Goal: Participate in discussion: Engage in conversation with other users on a specific topic

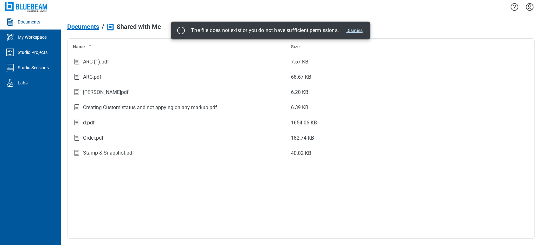
click at [361, 32] on button "Dismiss" at bounding box center [354, 31] width 21 height 8
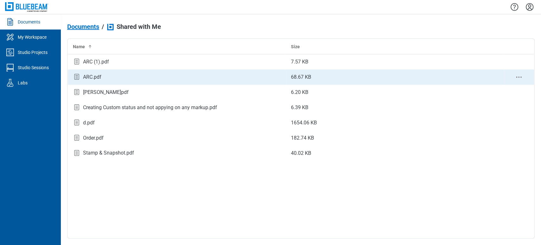
click at [79, 78] on rect "bb-data-table" at bounding box center [76, 76] width 4 height 5
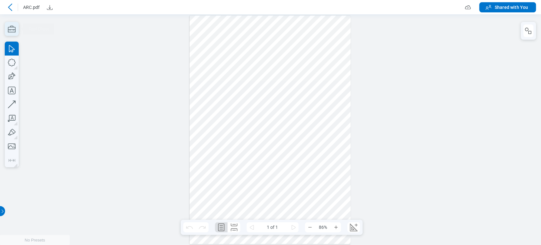
click at [10, 28] on icon "button" at bounding box center [12, 29] width 14 height 14
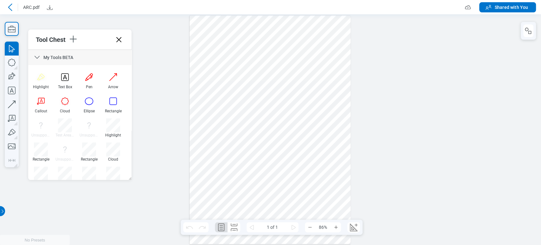
click at [38, 56] on icon at bounding box center [37, 58] width 8 height 8
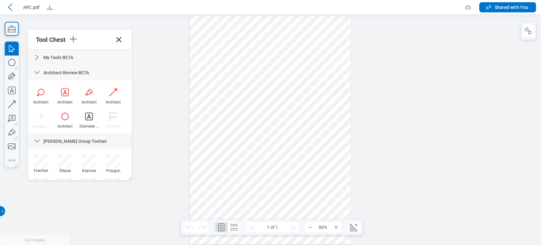
click at [40, 72] on icon at bounding box center [37, 73] width 8 height 8
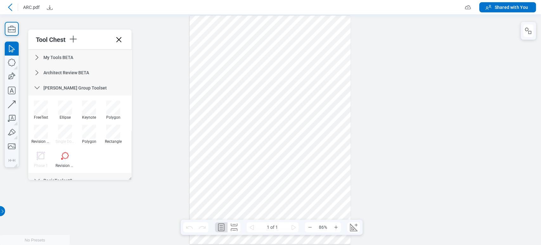
click at [39, 86] on icon at bounding box center [37, 88] width 8 height 8
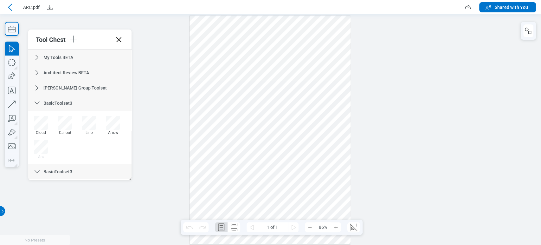
click at [39, 106] on icon at bounding box center [37, 103] width 8 height 8
click at [38, 118] on icon at bounding box center [37, 118] width 5 height 3
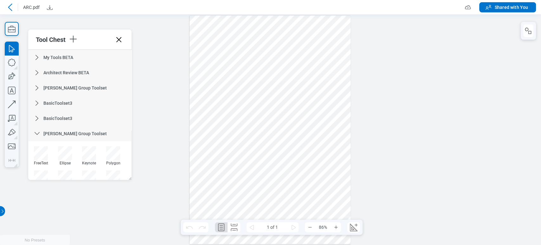
click at [41, 132] on div "[PERSON_NAME] Group Toolset" at bounding box center [79, 133] width 103 height 15
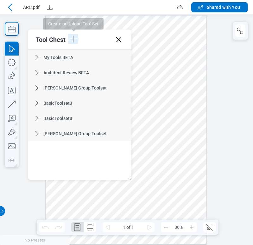
click at [75, 40] on icon "button" at bounding box center [73, 39] width 10 height 10
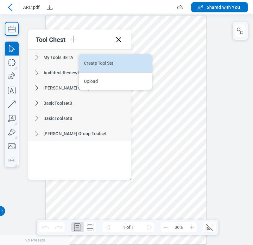
click at [91, 62] on li "Create Tool Set" at bounding box center [115, 63] width 73 height 18
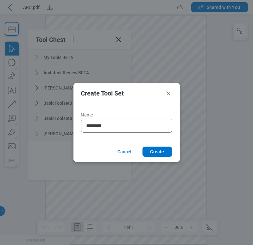
type input "*********"
click button "Create" at bounding box center [158, 151] width 30 height 10
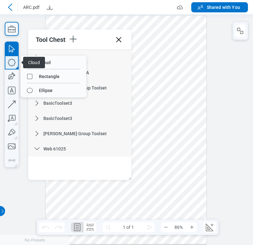
click at [12, 63] on icon "button" at bounding box center [12, 62] width 14 height 14
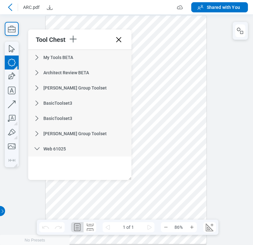
drag, startPoint x: 176, startPoint y: 106, endPoint x: 195, endPoint y: 134, distance: 33.8
click at [195, 134] on div at bounding box center [126, 130] width 161 height 228
click at [37, 60] on icon at bounding box center [37, 58] width 8 height 8
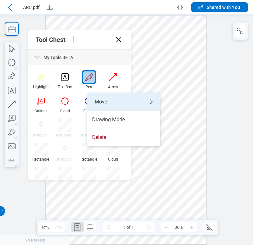
click at [109, 98] on div "Move" at bounding box center [123, 102] width 73 height 18
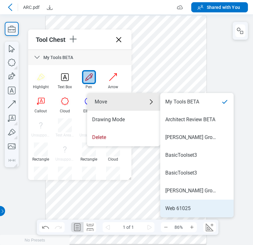
click at [190, 205] on div "Web 61025" at bounding box center [177, 208] width 25 height 7
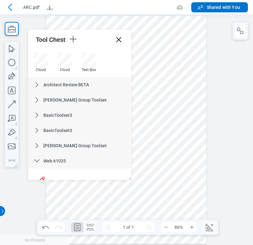
scroll to position [131, 0]
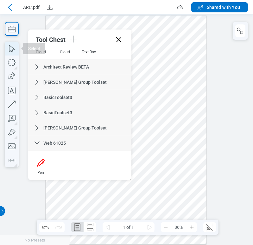
click at [9, 50] on icon "button" at bounding box center [12, 48] width 14 height 14
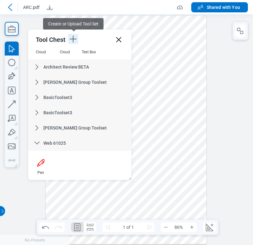
click at [77, 37] on icon "button" at bounding box center [73, 39] width 10 height 10
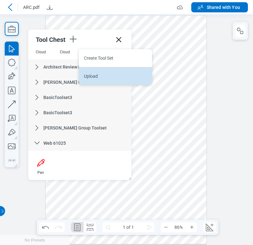
click at [96, 68] on li "Upload" at bounding box center [115, 76] width 73 height 18
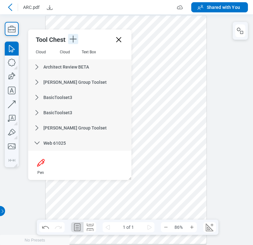
click at [76, 40] on icon "button" at bounding box center [73, 39] width 10 height 10
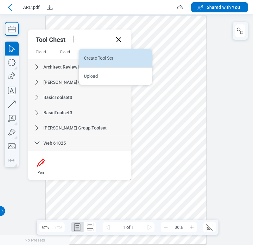
click at [87, 56] on li "Create Tool Set" at bounding box center [115, 58] width 73 height 18
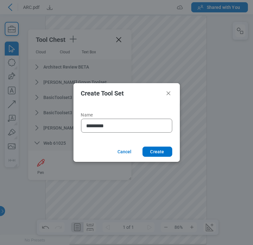
type input "**********"
click button "Create" at bounding box center [158, 151] width 30 height 10
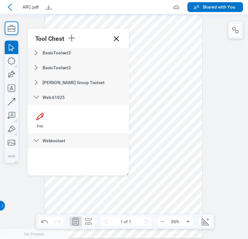
scroll to position [175, 0]
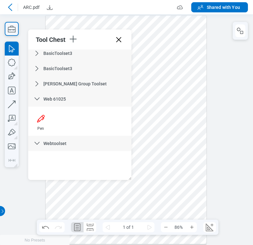
click at [37, 84] on icon at bounding box center [36, 83] width 3 height 5
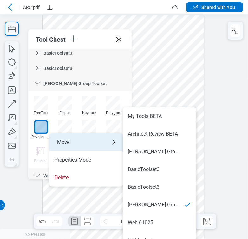
click at [64, 147] on ul "Move My Tools BETA Architect Review BETA [PERSON_NAME] Group Toolset BasicTools…" at bounding box center [85, 160] width 73 height 53
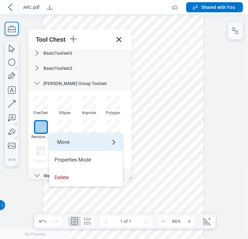
click at [63, 141] on div "Move" at bounding box center [85, 143] width 73 height 18
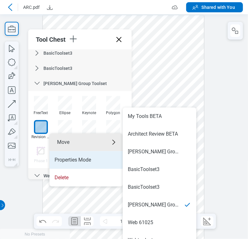
scroll to position [5, 0]
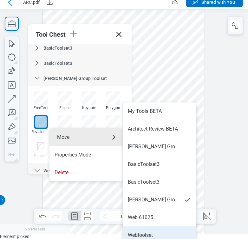
click at [155, 227] on li "Webtoolset" at bounding box center [159, 236] width 73 height 18
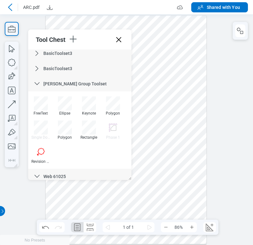
scroll to position [253, 0]
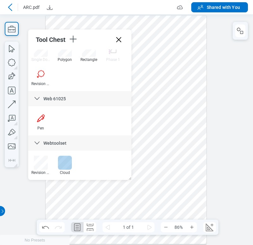
click at [61, 164] on div at bounding box center [65, 163] width 14 height 14
click at [151, 189] on div at bounding box center [126, 130] width 161 height 228
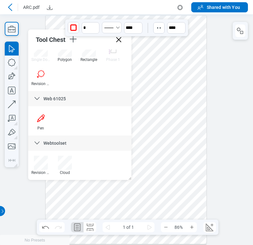
drag, startPoint x: 160, startPoint y: 187, endPoint x: 132, endPoint y: 200, distance: 31.3
click at [132, 200] on div at bounding box center [126, 130] width 161 height 228
drag, startPoint x: 167, startPoint y: 189, endPoint x: 125, endPoint y: 207, distance: 46.0
click at [125, 207] on div at bounding box center [126, 130] width 161 height 228
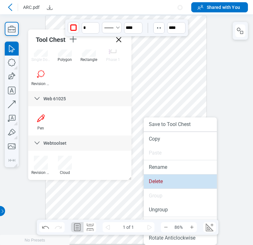
click at [158, 184] on li "Delete" at bounding box center [180, 181] width 73 height 14
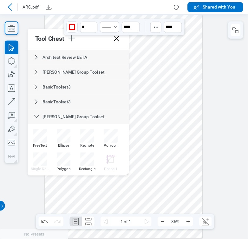
scroll to position [26, 0]
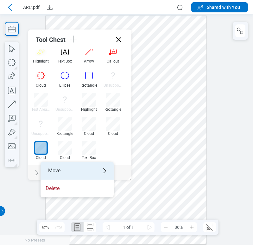
click at [54, 163] on div "Move" at bounding box center [77, 171] width 73 height 18
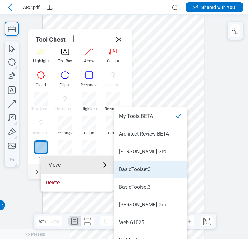
scroll to position [5, 0]
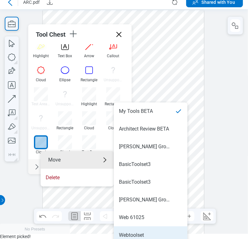
click at [150, 227] on li "Webtoolset" at bounding box center [150, 236] width 73 height 18
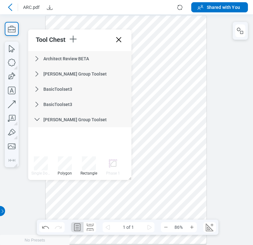
scroll to position [253, 0]
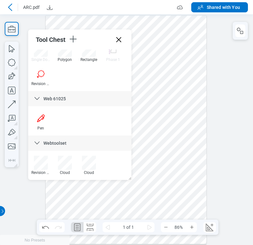
click at [194, 164] on div at bounding box center [126, 130] width 161 height 228
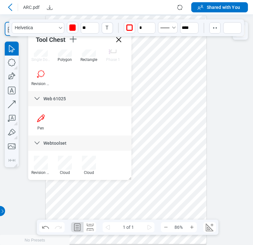
drag, startPoint x: 196, startPoint y: 159, endPoint x: 170, endPoint y: 179, distance: 32.3
click at [170, 179] on div at bounding box center [126, 130] width 161 height 228
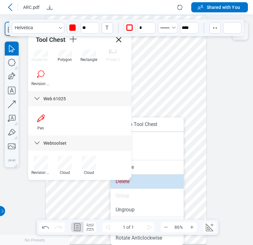
click at [153, 180] on li "Delete" at bounding box center [147, 181] width 73 height 14
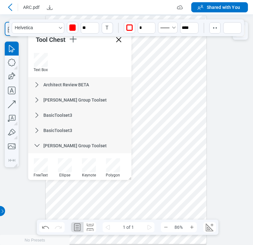
scroll to position [297, 0]
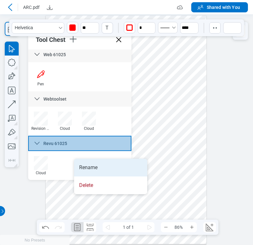
click at [83, 161] on li "Rename" at bounding box center [110, 167] width 73 height 18
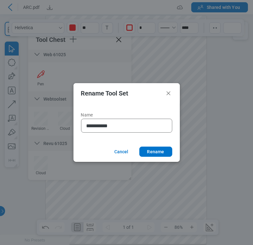
type input "**********"
click button "Rename" at bounding box center [155, 151] width 33 height 10
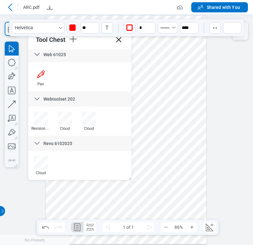
scroll to position [0, 0]
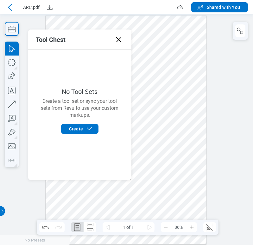
click at [188, 69] on div at bounding box center [126, 130] width 161 height 228
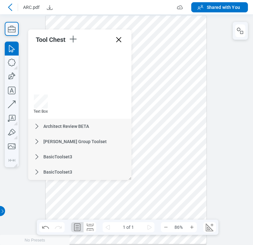
scroll to position [297, 0]
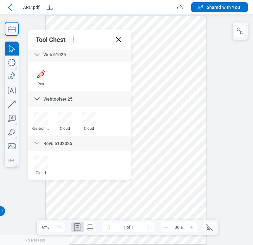
click at [55, 100] on span "Webtoolset 25" at bounding box center [57, 98] width 29 height 5
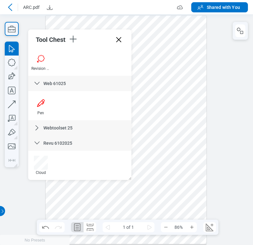
click at [35, 131] on icon at bounding box center [37, 128] width 8 height 8
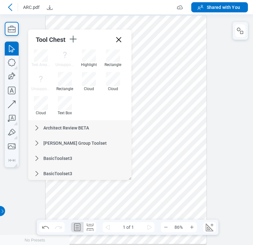
scroll to position [297, 0]
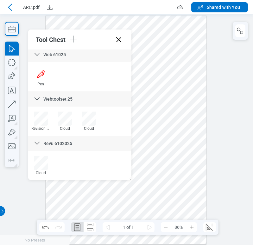
drag, startPoint x: 129, startPoint y: 104, endPoint x: 105, endPoint y: 170, distance: 70.5
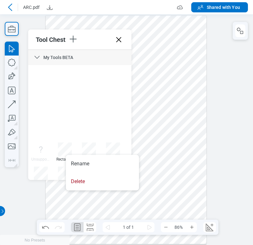
scroll to position [113, 0]
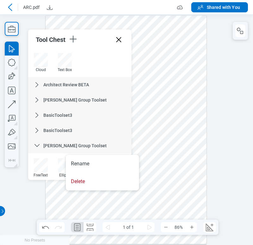
click at [173, 176] on div at bounding box center [126, 130] width 161 height 228
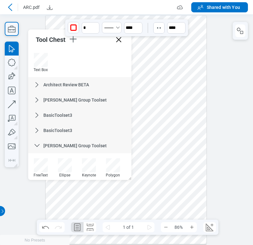
scroll to position [253, 0]
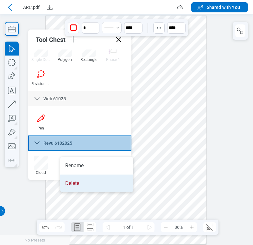
click at [75, 180] on li "Delete" at bounding box center [96, 183] width 73 height 18
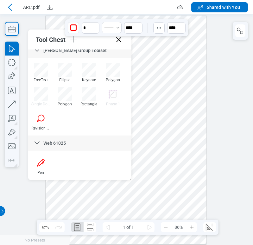
scroll to position [208, 0]
click at [41, 167] on div at bounding box center [41, 163] width 14 height 14
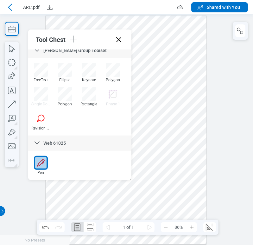
drag, startPoint x: 146, startPoint y: 199, endPoint x: 182, endPoint y: 193, distance: 37.0
click at [182, 193] on div at bounding box center [126, 130] width 161 height 228
click at [182, 188] on div at bounding box center [126, 130] width 161 height 228
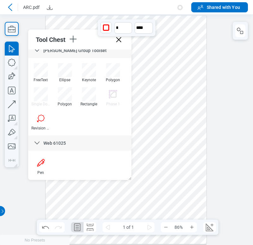
drag, startPoint x: 145, startPoint y: 218, endPoint x: 183, endPoint y: 189, distance: 47.9
click at [183, 189] on div at bounding box center [126, 130] width 161 height 228
click at [238, 29] on icon "button" at bounding box center [241, 31] width 8 height 8
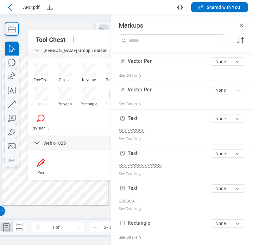
click at [89, 43] on div at bounding box center [91, 39] width 46 height 11
click at [243, 27] on icon "Close" at bounding box center [242, 25] width 4 height 4
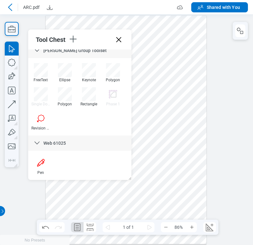
click at [154, 35] on div at bounding box center [126, 130] width 161 height 228
drag, startPoint x: 119, startPoint y: 40, endPoint x: 120, endPoint y: 26, distance: 14.0
click at [119, 40] on icon at bounding box center [119, 40] width 10 height 10
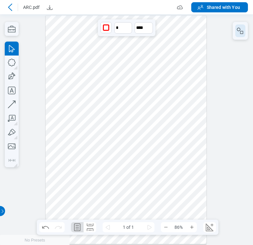
click at [238, 32] on icon "button" at bounding box center [241, 31] width 8 height 8
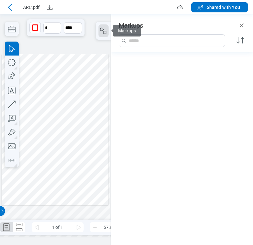
scroll to position [200, 0]
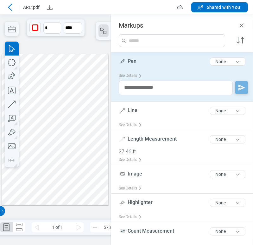
click at [132, 61] on span "Pen" at bounding box center [132, 61] width 9 height 6
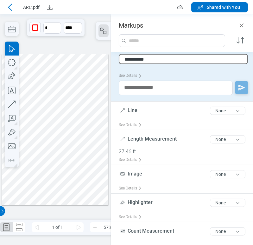
type input "**********"
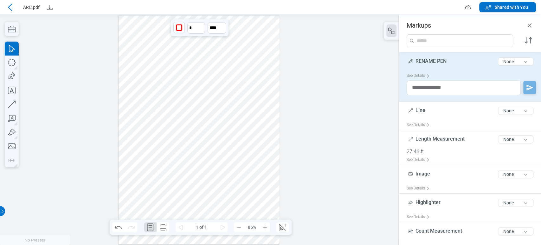
click at [327, 83] on div at bounding box center [199, 129] width 399 height 230
click at [99, 17] on div at bounding box center [199, 129] width 399 height 230
click at [130, 22] on div at bounding box center [198, 130] width 161 height 228
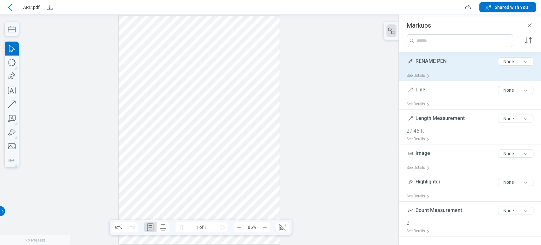
click at [10, 10] on icon at bounding box center [10, 7] width 8 height 8
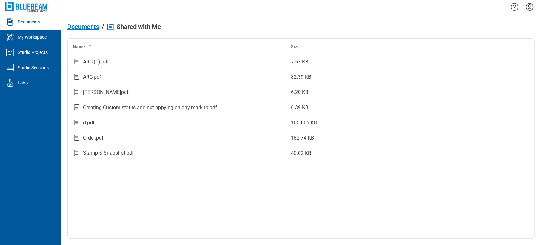
click at [530, 5] on icon "Settings" at bounding box center [529, 7] width 10 height 10
click at [366, 19] on div "Documents / Shared with Me Name Size ARC (1).pdf 7.57 KB ARC.pdf 82.39 KB [PERS…" at bounding box center [301, 129] width 480 height 230
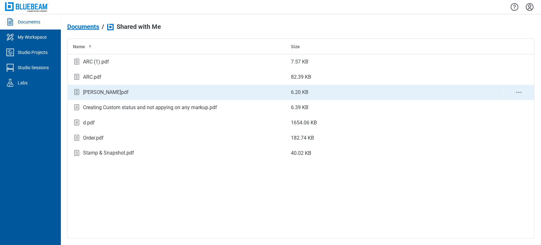
click at [96, 89] on div "[PERSON_NAME]pdf" at bounding box center [106, 92] width 46 height 8
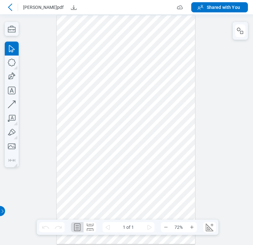
click at [195, 83] on div at bounding box center [126, 129] width 141 height 230
click at [9, 25] on icon "button" at bounding box center [12, 29] width 14 height 14
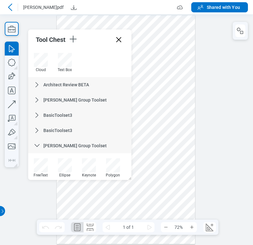
scroll to position [208, 0]
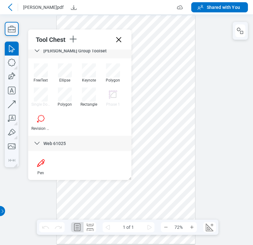
drag, startPoint x: 129, startPoint y: 115, endPoint x: 123, endPoint y: 179, distance: 64.9
click at [122, 43] on icon at bounding box center [119, 40] width 10 height 10
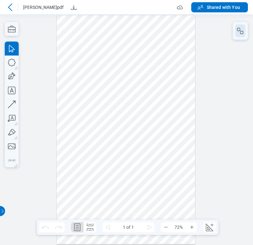
click at [240, 30] on icon "button" at bounding box center [241, 31] width 8 height 8
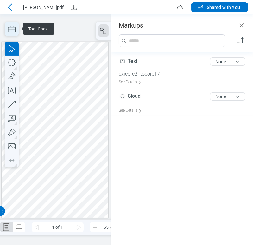
click at [10, 30] on icon "button" at bounding box center [12, 29] width 8 height 7
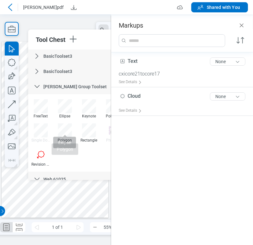
scroll to position [176, 0]
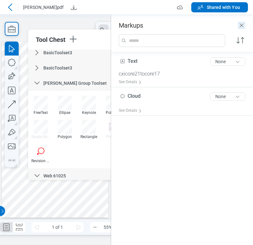
click at [240, 27] on icon "Close" at bounding box center [242, 25] width 4 height 4
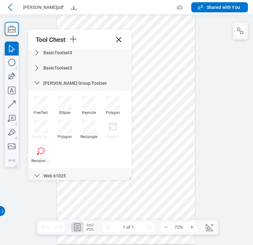
scroll to position [208, 0]
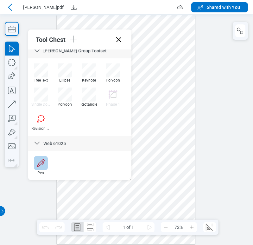
click at [46, 164] on div at bounding box center [41, 163] width 14 height 14
drag, startPoint x: 139, startPoint y: 171, endPoint x: 183, endPoint y: 144, distance: 51.9
click at [183, 144] on div at bounding box center [126, 129] width 139 height 228
click at [175, 165] on div at bounding box center [126, 129] width 139 height 228
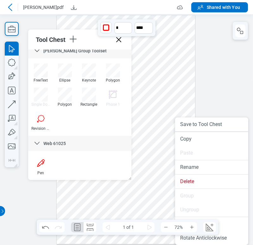
click at [183, 91] on div at bounding box center [126, 129] width 139 height 228
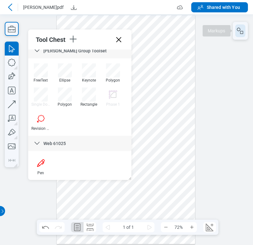
click at [244, 31] on icon "button" at bounding box center [241, 31] width 8 height 8
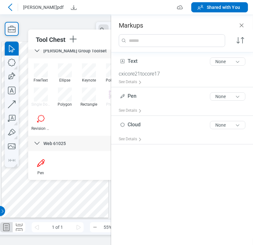
click at [98, 39] on div at bounding box center [91, 39] width 46 height 11
click at [243, 27] on icon "Close" at bounding box center [242, 26] width 8 height 8
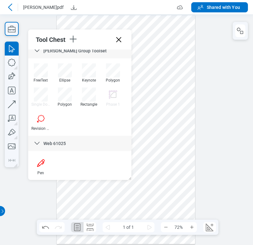
click at [119, 40] on icon at bounding box center [118, 39] width 5 height 5
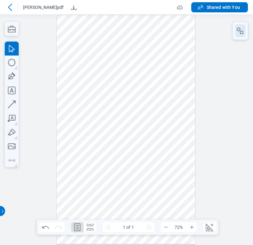
click at [241, 31] on rect "button" at bounding box center [241, 32] width 3 height 3
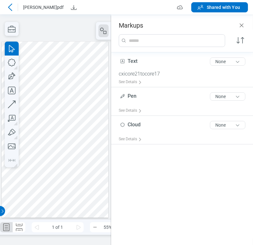
click at [86, 152] on div at bounding box center [55, 129] width 107 height 176
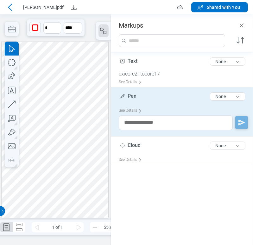
click at [130, 97] on span "Pen" at bounding box center [132, 96] width 9 height 6
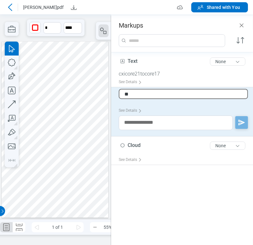
type input "*"
type input "**********"
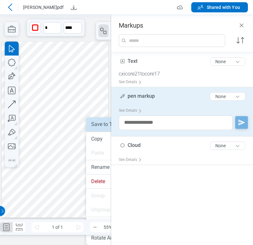
drag, startPoint x: 89, startPoint y: 127, endPoint x: 39, endPoint y: 73, distance: 74.6
click at [89, 127] on li "Save to Tool Chest" at bounding box center [122, 124] width 73 height 14
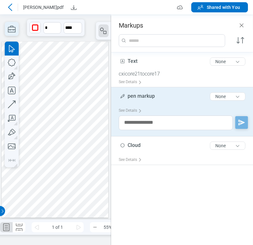
click at [9, 33] on icon "button" at bounding box center [12, 29] width 14 height 14
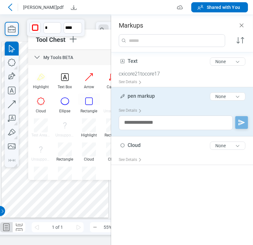
click at [97, 40] on div at bounding box center [91, 39] width 46 height 11
click at [244, 22] on icon "Close" at bounding box center [242, 26] width 8 height 8
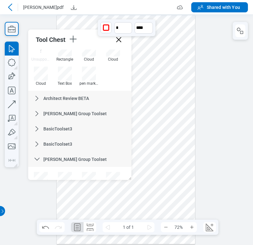
scroll to position [105, 0]
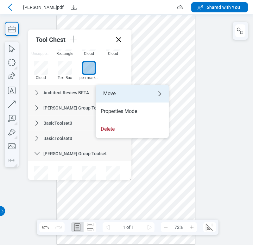
click at [117, 90] on div "Move" at bounding box center [132, 94] width 73 height 18
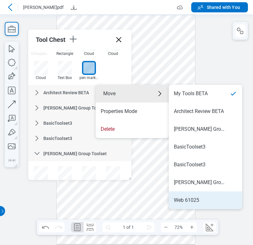
click at [203, 191] on li "Web 61025" at bounding box center [205, 200] width 73 height 18
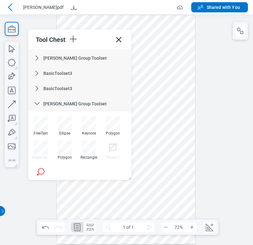
scroll to position [0, 0]
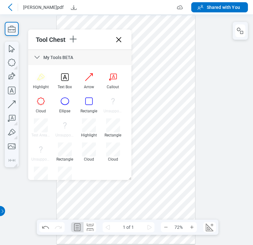
click at [119, 38] on icon at bounding box center [119, 40] width 10 height 10
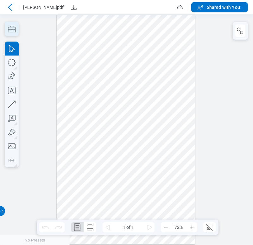
click at [8, 26] on icon "button" at bounding box center [12, 29] width 14 height 14
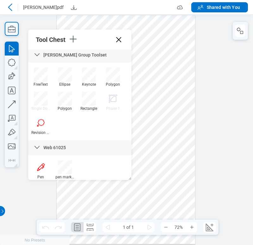
scroll to position [208, 0]
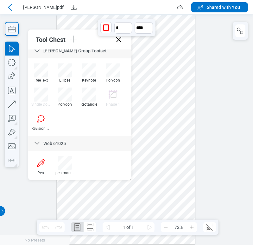
click at [170, 159] on div at bounding box center [126, 129] width 139 height 228
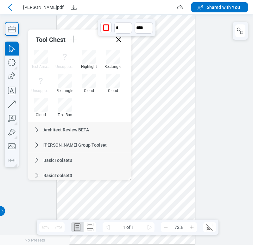
scroll to position [67, 0]
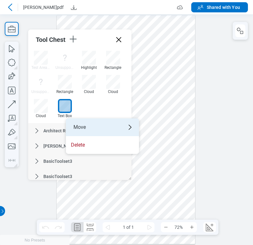
click at [93, 127] on div "Move" at bounding box center [102, 127] width 73 height 18
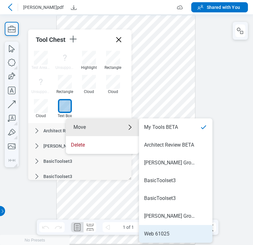
click at [168, 225] on li "Web 61025" at bounding box center [175, 234] width 73 height 18
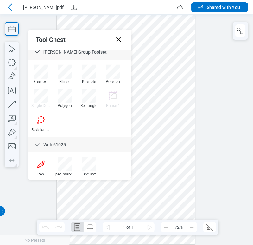
scroll to position [208, 0]
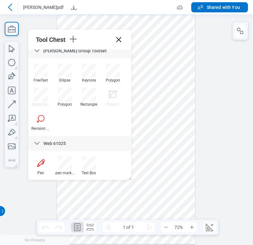
drag, startPoint x: 92, startPoint y: 163, endPoint x: 99, endPoint y: 160, distance: 7.8
click at [91, 163] on div at bounding box center [89, 163] width 14 height 14
click at [145, 117] on div at bounding box center [126, 129] width 139 height 228
click at [160, 107] on div at bounding box center [126, 129] width 139 height 228
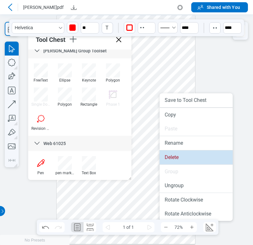
click at [172, 159] on li "Delete" at bounding box center [196, 157] width 73 height 14
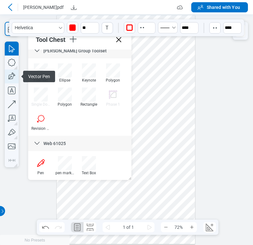
click at [11, 74] on icon "button" at bounding box center [11, 76] width 9 height 9
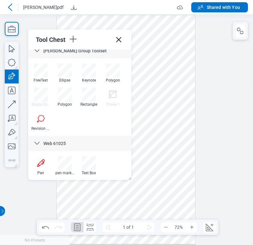
drag, startPoint x: 158, startPoint y: 83, endPoint x: 183, endPoint y: 115, distance: 40.8
click at [183, 115] on div at bounding box center [126, 129] width 139 height 228
click at [174, 93] on div at bounding box center [126, 129] width 139 height 228
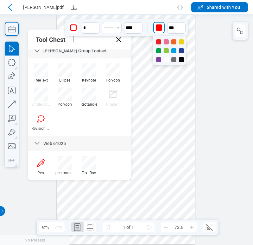
click at [161, 27] on div "button" at bounding box center [159, 27] width 6 height 6
click at [181, 59] on div at bounding box center [181, 59] width 5 height 5
click at [171, 26] on input "**" at bounding box center [176, 27] width 18 height 11
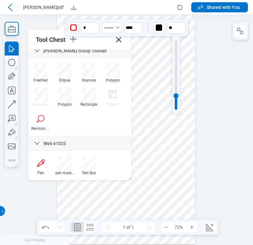
click at [177, 51] on div at bounding box center [176, 74] width 8 height 77
type input "**"
click at [175, 53] on div at bounding box center [176, 75] width 3 height 70
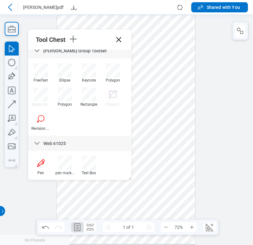
click at [185, 51] on div at bounding box center [126, 129] width 139 height 228
click at [171, 105] on div at bounding box center [126, 129] width 139 height 228
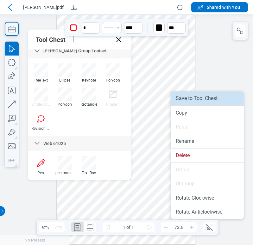
drag, startPoint x: 174, startPoint y: 98, endPoint x: 153, endPoint y: 63, distance: 40.5
click at [174, 98] on li "Save to Tool Chest" at bounding box center [207, 98] width 73 height 14
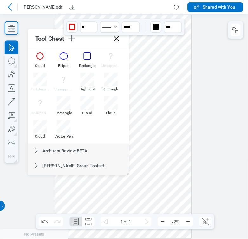
scroll to position [0, 0]
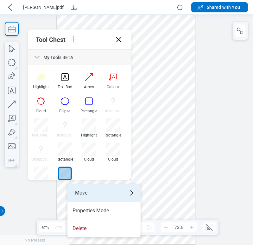
click at [95, 188] on div "Move" at bounding box center [103, 193] width 73 height 18
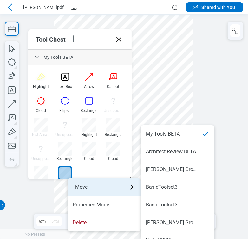
scroll to position [5, 0]
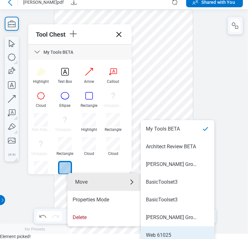
click at [161, 238] on li "Web 61025" at bounding box center [177, 236] width 73 height 18
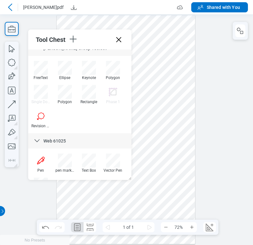
scroll to position [232, 0]
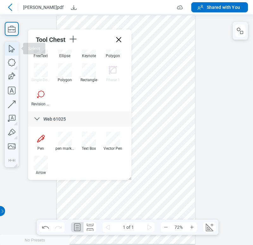
click at [12, 44] on icon "button" at bounding box center [12, 48] width 14 height 14
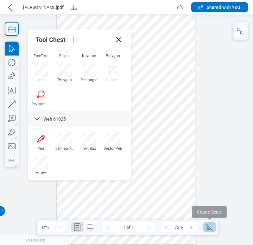
click at [215, 226] on button "Create Scale" at bounding box center [209, 227] width 13 height 10
select select "**"
select select "***"
select select "**********"
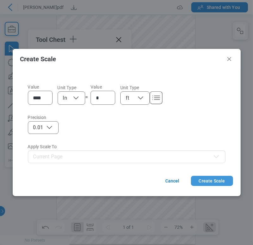
click at [217, 177] on button "Create Scale" at bounding box center [212, 180] width 42 height 10
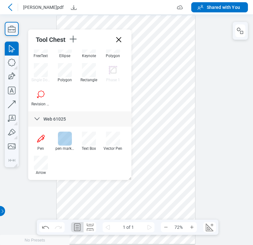
click at [66, 142] on div at bounding box center [65, 138] width 14 height 14
click at [152, 143] on div at bounding box center [126, 129] width 139 height 228
click at [139, 184] on div at bounding box center [126, 129] width 139 height 228
click at [91, 202] on div at bounding box center [126, 129] width 139 height 228
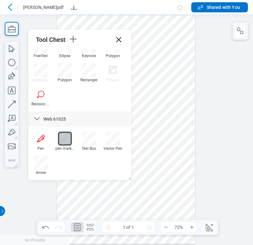
click at [139, 204] on div at bounding box center [126, 129] width 139 height 228
click at [63, 136] on div at bounding box center [65, 138] width 14 height 14
click at [9, 50] on icon "button" at bounding box center [12, 48] width 6 height 7
click at [166, 128] on div at bounding box center [126, 129] width 139 height 228
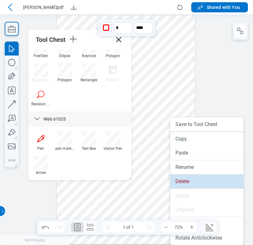
drag, startPoint x: 175, startPoint y: 182, endPoint x: 172, endPoint y: 165, distance: 17.5
click at [175, 182] on li "Delete" at bounding box center [206, 181] width 73 height 14
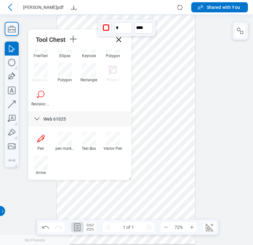
click at [155, 166] on div at bounding box center [126, 129] width 139 height 228
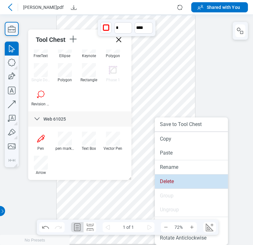
click at [169, 182] on li "Delete" at bounding box center [191, 181] width 73 height 14
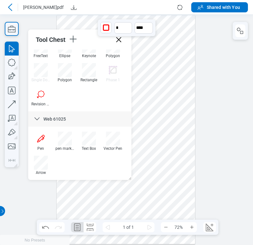
click at [168, 168] on div at bounding box center [126, 129] width 139 height 228
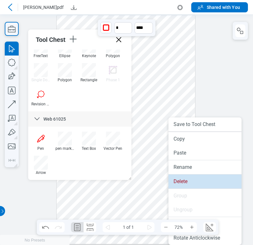
drag, startPoint x: 173, startPoint y: 179, endPoint x: 165, endPoint y: 165, distance: 15.9
click at [173, 179] on li "Delete" at bounding box center [204, 181] width 73 height 14
click at [186, 181] on li "Delete" at bounding box center [204, 181] width 73 height 14
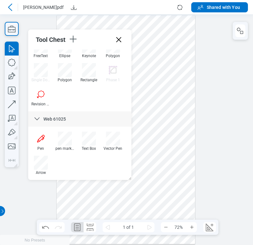
click at [182, 125] on div at bounding box center [126, 129] width 139 height 228
click at [123, 192] on div at bounding box center [126, 129] width 139 height 228
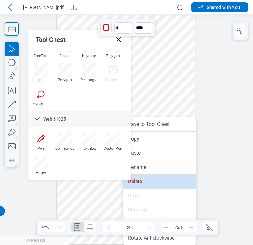
click at [148, 178] on li "Delete" at bounding box center [159, 181] width 73 height 14
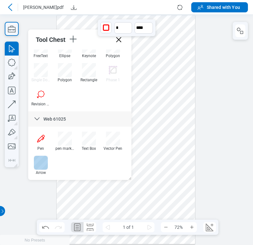
click at [44, 158] on div at bounding box center [41, 163] width 14 height 14
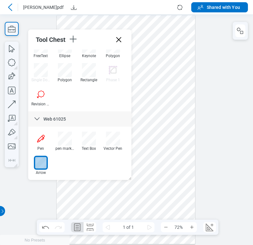
click at [44, 158] on div at bounding box center [41, 163] width 14 height 14
drag, startPoint x: 147, startPoint y: 154, endPoint x: 151, endPoint y: 186, distance: 32.2
click at [151, 186] on div at bounding box center [126, 129] width 139 height 228
drag, startPoint x: 157, startPoint y: 143, endPoint x: 168, endPoint y: 176, distance: 34.3
click at [168, 176] on div at bounding box center [126, 129] width 139 height 228
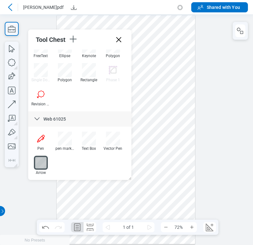
drag, startPoint x: 178, startPoint y: 131, endPoint x: 180, endPoint y: 165, distance: 34.3
click at [180, 165] on div at bounding box center [126, 129] width 139 height 228
click at [41, 169] on div at bounding box center [41, 163] width 14 height 14
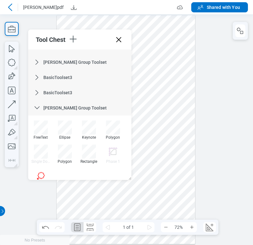
scroll to position [162, 0]
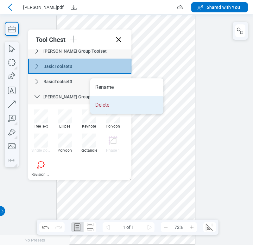
click at [104, 98] on li "Delete" at bounding box center [126, 105] width 73 height 18
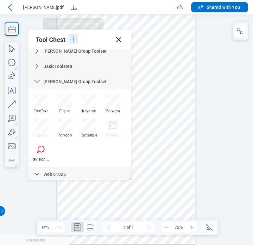
click at [73, 39] on icon "button" at bounding box center [73, 39] width 10 height 10
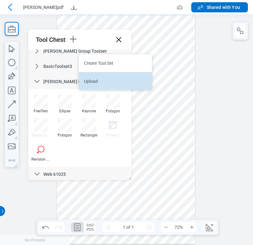
click at [109, 73] on li "Upload" at bounding box center [115, 81] width 73 height 18
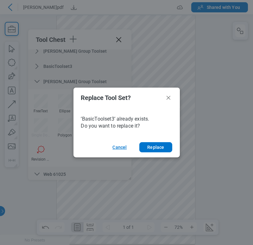
click at [112, 148] on button "Cancel" at bounding box center [119, 147] width 29 height 10
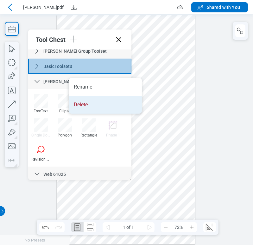
click at [94, 100] on li "Delete" at bounding box center [105, 105] width 73 height 18
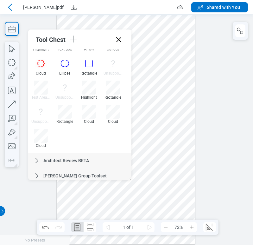
scroll to position [0, 0]
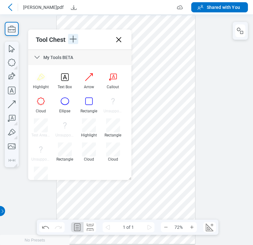
click at [74, 41] on icon "button" at bounding box center [73, 39] width 10 height 10
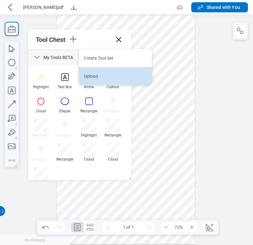
click at [91, 67] on li "Upload" at bounding box center [115, 76] width 73 height 18
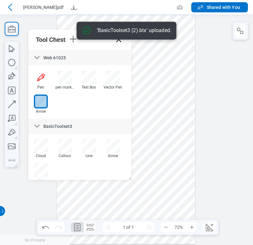
scroll to position [270, 0]
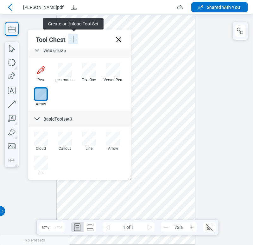
click at [69, 42] on icon "button" at bounding box center [73, 39] width 10 height 10
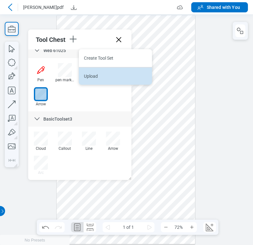
click at [101, 74] on li "Upload" at bounding box center [115, 76] width 73 height 18
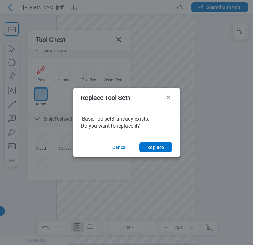
click at [112, 146] on button "Cancel" at bounding box center [119, 147] width 29 height 10
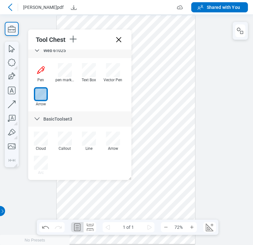
drag, startPoint x: 127, startPoint y: 149, endPoint x: 134, endPoint y: 163, distance: 15.6
click at [8, 7] on icon at bounding box center [10, 7] width 8 height 8
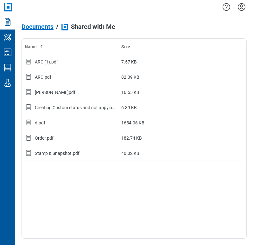
click at [33, 28] on span "Documents" at bounding box center [38, 26] width 32 height 7
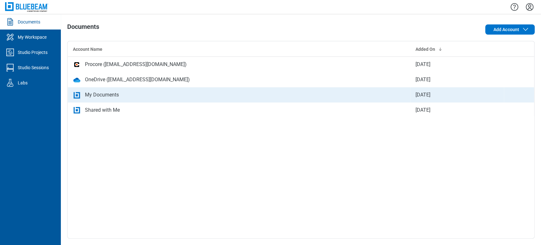
click at [159, 89] on td "My Documents" at bounding box center [239, 94] width 343 height 15
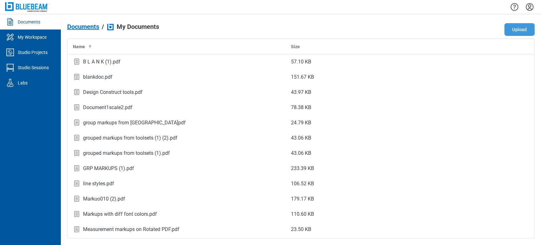
click at [253, 27] on button "Upload" at bounding box center [519, 29] width 30 height 13
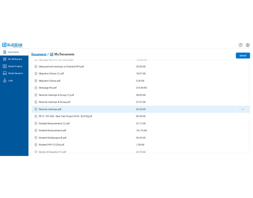
scroll to position [211, 0]
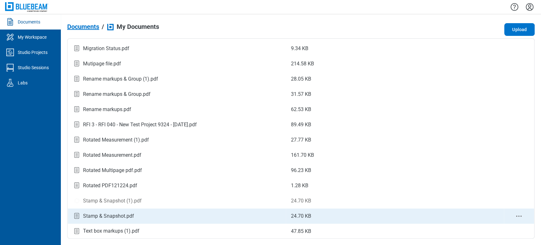
click at [130, 213] on div "Stamp & Snapshot.pdf" at bounding box center [108, 216] width 51 height 8
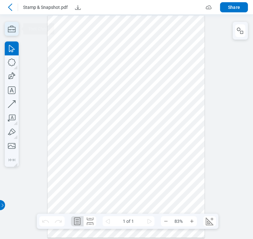
click at [13, 29] on icon "button" at bounding box center [12, 29] width 14 height 14
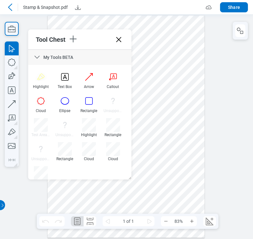
click at [156, 107] on div at bounding box center [126, 127] width 157 height 222
click at [148, 91] on div at bounding box center [126, 127] width 157 height 222
click at [158, 52] on div at bounding box center [126, 127] width 157 height 222
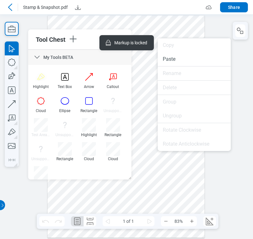
click at [134, 202] on div at bounding box center [126, 127] width 157 height 222
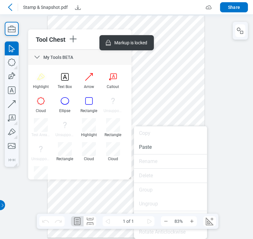
click at [193, 83] on div at bounding box center [126, 127] width 157 height 222
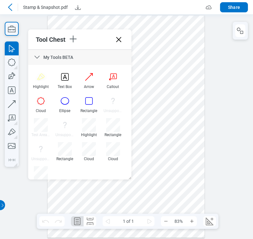
click at [120, 39] on icon at bounding box center [119, 40] width 10 height 10
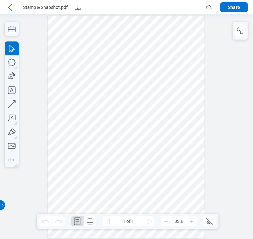
click at [113, 34] on div at bounding box center [126, 127] width 157 height 222
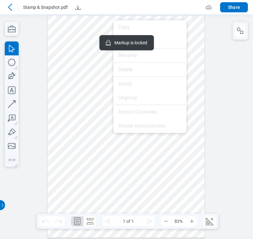
click at [72, 68] on div at bounding box center [126, 127] width 157 height 222
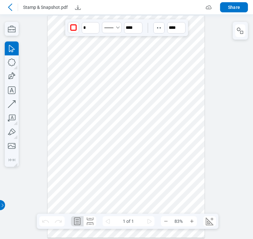
click at [170, 150] on div at bounding box center [126, 127] width 157 height 222
click at [9, 4] on icon at bounding box center [10, 7] width 8 height 8
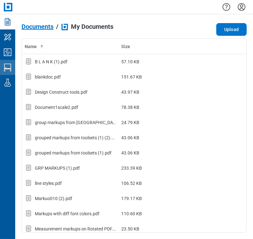
click at [10, 73] on icon "Studio Sessions" at bounding box center [8, 67] width 10 height 10
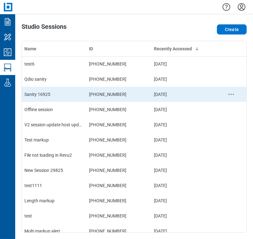
click at [70, 95] on div "Sanity 16925" at bounding box center [54, 94] width 60 height 6
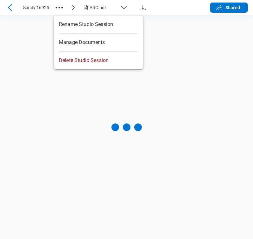
click at [62, 7] on circle "button" at bounding box center [62, 8] width 2 height 2
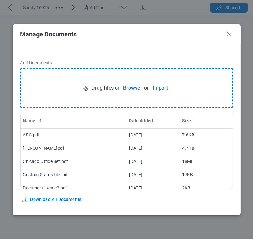
click at [128, 87] on button "Browse" at bounding box center [131, 88] width 25 height 13
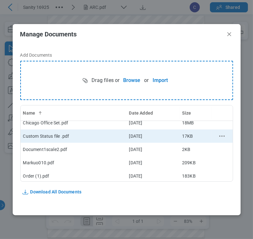
scroll to position [45, 0]
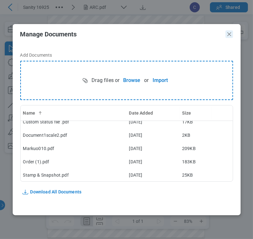
click at [229, 35] on icon "Close" at bounding box center [230, 34] width 8 height 8
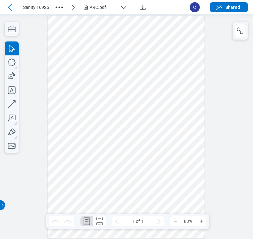
click at [95, 8] on div "ARC.pdf" at bounding box center [104, 7] width 28 height 6
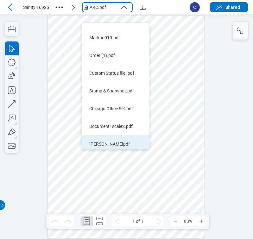
scroll to position [15, 0]
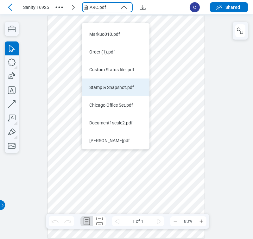
click at [114, 79] on li "Stamp & Snapshot.pdf" at bounding box center [116, 88] width 68 height 18
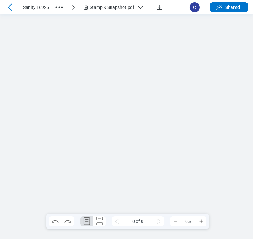
scroll to position [0, 0]
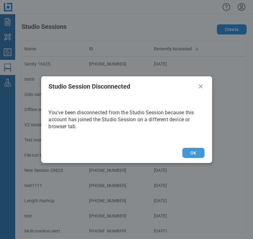
click at [198, 151] on button "OK" at bounding box center [193, 153] width 22 height 10
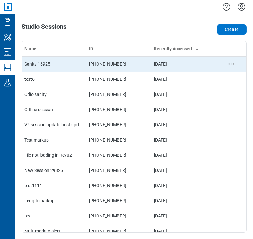
click at [75, 65] on div "Sanity 16925" at bounding box center [54, 64] width 60 height 6
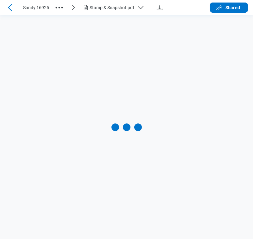
click at [105, 10] on div "Stamp & Snapshot.pdf" at bounding box center [112, 7] width 45 height 6
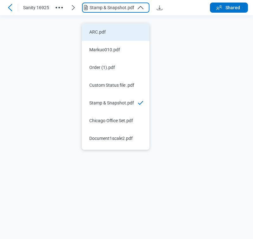
click at [108, 29] on div "ARC.pdf" at bounding box center [111, 32] width 45 height 6
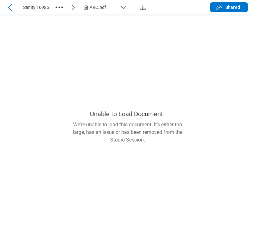
click at [121, 8] on icon "button" at bounding box center [124, 7] width 8 height 8
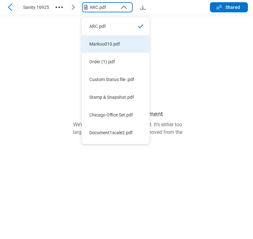
click at [114, 41] on div "Markuo010.pdf" at bounding box center [111, 44] width 45 height 6
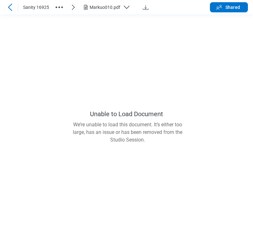
click at [112, 7] on div "Markuo010.pdf" at bounding box center [105, 7] width 31 height 6
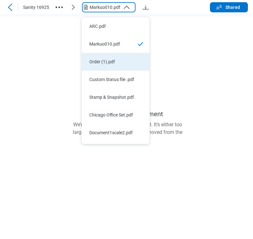
click at [109, 59] on div "Order (1).pdf" at bounding box center [111, 62] width 45 height 6
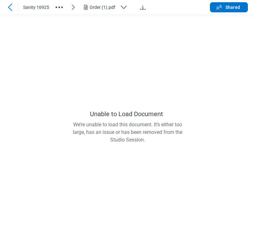
click at [118, 6] on div "Order (1).pdf" at bounding box center [107, 7] width 51 height 8
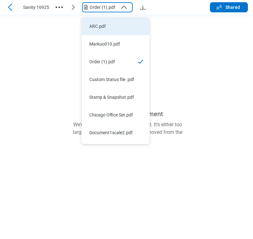
click at [117, 23] on div "ARC.pdf" at bounding box center [111, 26] width 45 height 6
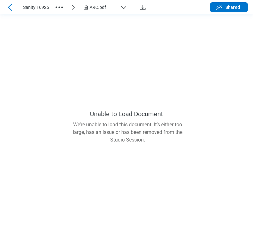
click at [8, 10] on icon at bounding box center [10, 7] width 8 height 8
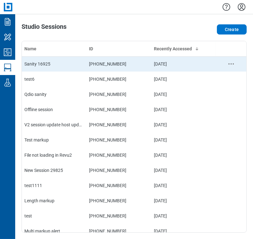
click at [49, 59] on td "Sanity 16925" at bounding box center [54, 63] width 65 height 15
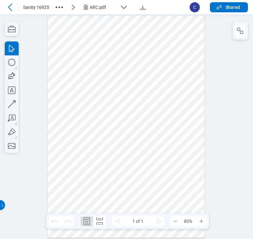
click at [142, 34] on div at bounding box center [126, 127] width 157 height 222
click at [111, 94] on div at bounding box center [126, 127] width 157 height 222
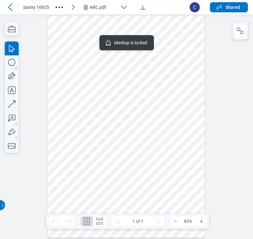
click at [106, 75] on div at bounding box center [126, 127] width 157 height 222
click at [182, 163] on div at bounding box center [126, 127] width 157 height 222
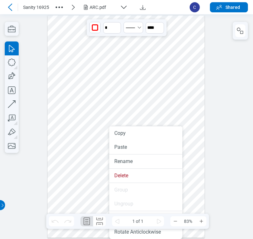
click at [199, 127] on div at bounding box center [126, 127] width 157 height 222
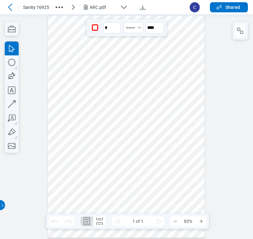
click at [195, 45] on div at bounding box center [126, 127] width 157 height 222
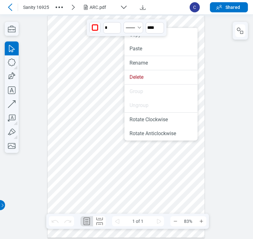
click at [195, 157] on div at bounding box center [126, 127] width 157 height 222
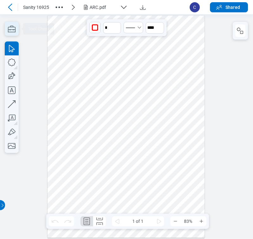
click at [11, 28] on icon "button" at bounding box center [12, 29] width 14 height 14
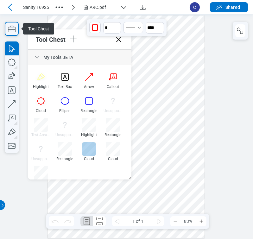
scroll to position [35, 0]
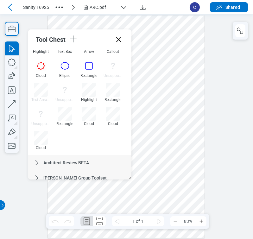
click at [193, 126] on div at bounding box center [126, 127] width 157 height 222
click at [180, 108] on div at bounding box center [126, 127] width 157 height 222
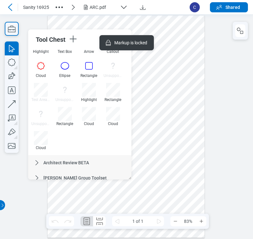
click at [145, 184] on div at bounding box center [126, 127] width 157 height 222
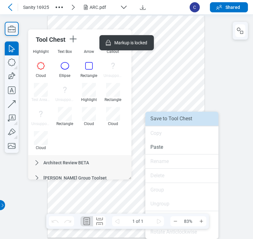
click at [169, 125] on li "Save to Tool Chest" at bounding box center [181, 119] width 73 height 14
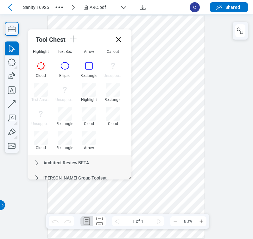
click at [187, 135] on div at bounding box center [126, 127] width 157 height 222
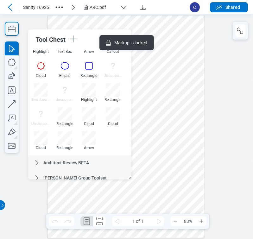
click at [182, 114] on div at bounding box center [126, 127] width 157 height 222
drag, startPoint x: 182, startPoint y: 114, endPoint x: 176, endPoint y: 133, distance: 20.1
click at [176, 133] on div at bounding box center [126, 127] width 157 height 222
click at [157, 145] on div at bounding box center [126, 127] width 157 height 222
drag, startPoint x: 157, startPoint y: 145, endPoint x: 134, endPoint y: 186, distance: 46.6
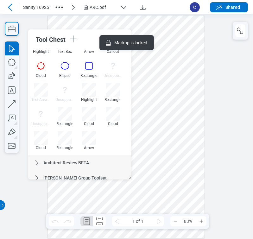
click at [134, 186] on div at bounding box center [126, 127] width 157 height 222
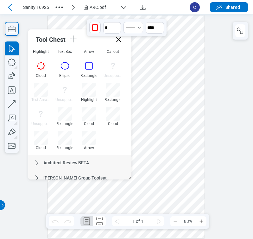
click at [187, 167] on div at bounding box center [126, 127] width 157 height 222
drag, startPoint x: 187, startPoint y: 167, endPoint x: 180, endPoint y: 152, distance: 16.6
click at [180, 152] on div at bounding box center [126, 127] width 157 height 222
click at [177, 89] on div at bounding box center [126, 127] width 157 height 222
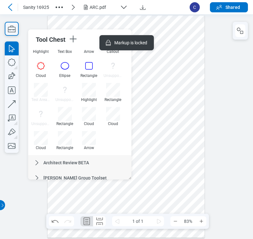
click at [178, 86] on div at bounding box center [126, 127] width 157 height 222
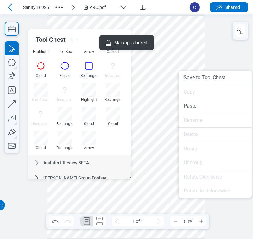
click at [160, 95] on div at bounding box center [126, 127] width 157 height 222
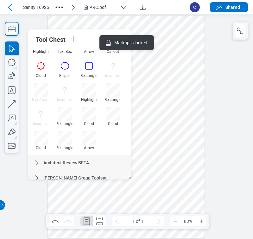
click at [98, 7] on div "ARC.pdf" at bounding box center [104, 7] width 28 height 6
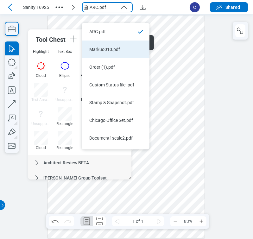
click at [112, 41] on li "Markuo010.pdf" at bounding box center [116, 50] width 68 height 18
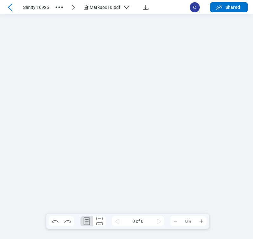
scroll to position [0, 0]
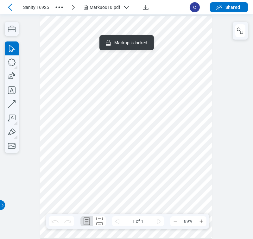
click at [158, 110] on div at bounding box center [126, 127] width 172 height 222
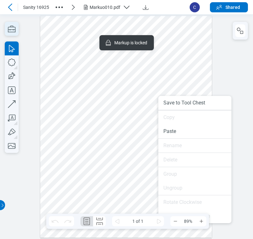
click at [18, 32] on icon "button" at bounding box center [12, 29] width 14 height 14
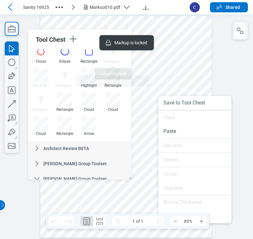
scroll to position [70, 0]
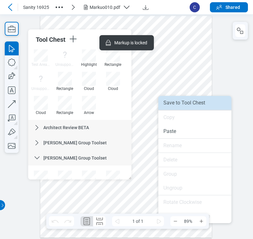
click at [182, 102] on li "Save to Tool Chest" at bounding box center [194, 103] width 73 height 14
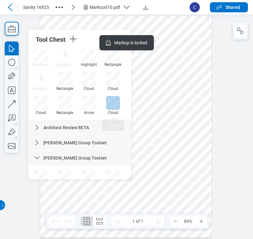
click at [109, 106] on div at bounding box center [113, 103] width 14 height 14
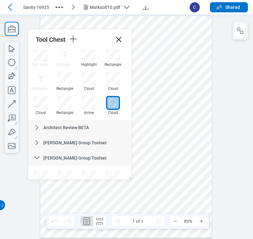
click at [194, 205] on div at bounding box center [126, 127] width 172 height 222
drag, startPoint x: 200, startPoint y: 192, endPoint x: 187, endPoint y: 206, distance: 18.8
click at [187, 206] on div at bounding box center [126, 127] width 172 height 222
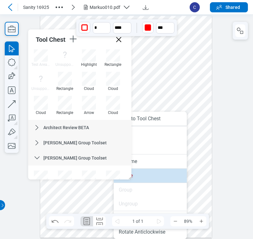
click at [146, 180] on li "Delete" at bounding box center [150, 176] width 73 height 14
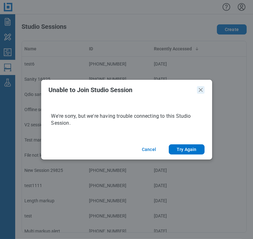
click at [200, 92] on icon "Close" at bounding box center [201, 90] width 8 height 8
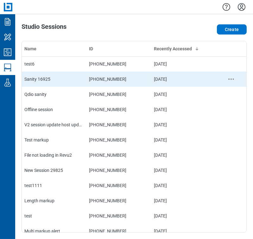
click at [87, 78] on td "960-302-322" at bounding box center [118, 79] width 65 height 15
